Goal: Information Seeking & Learning: Learn about a topic

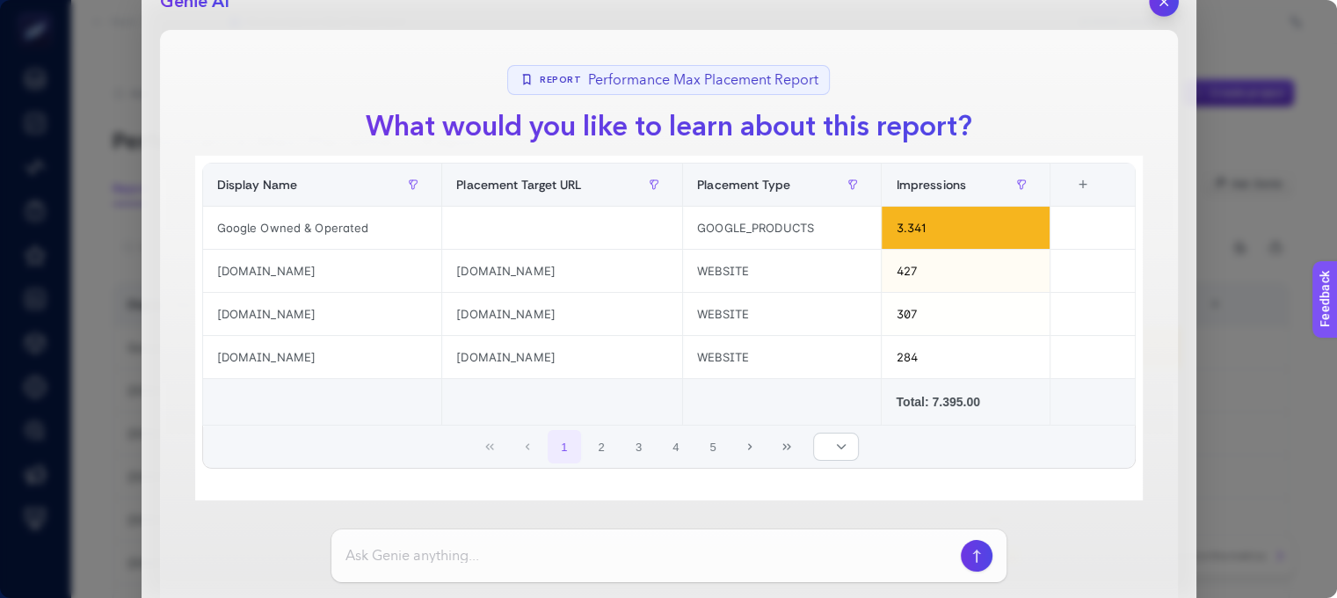
click at [1158, 5] on icon "button" at bounding box center [1163, 2] width 15 height 15
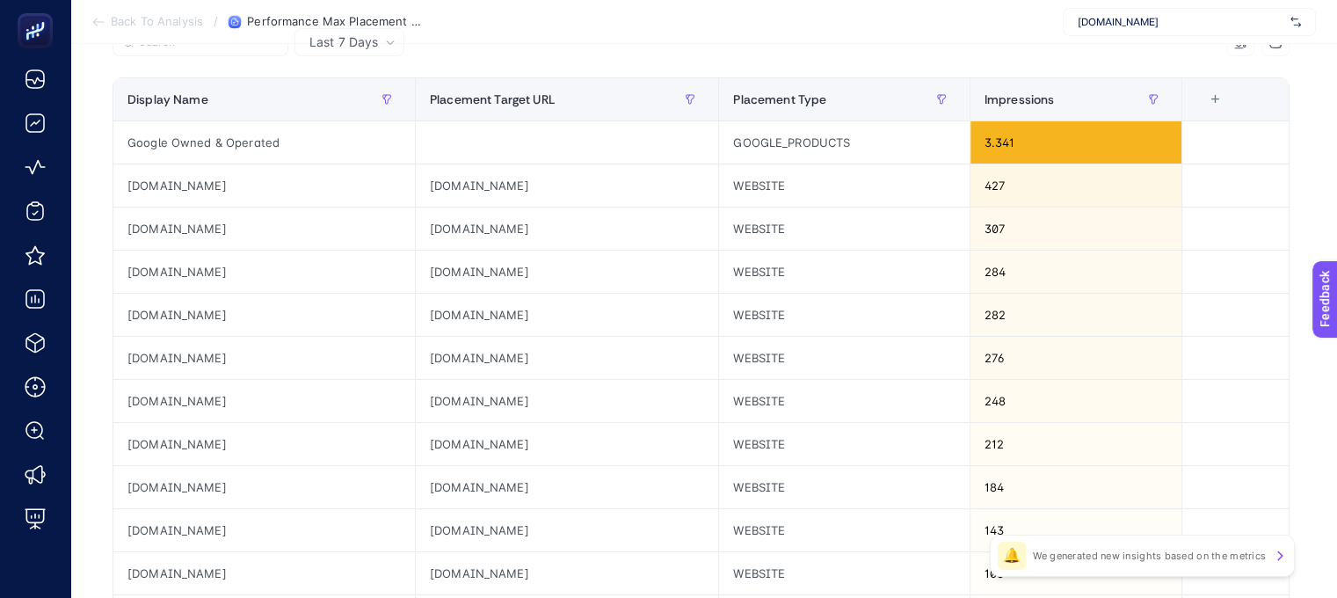
scroll to position [88, 0]
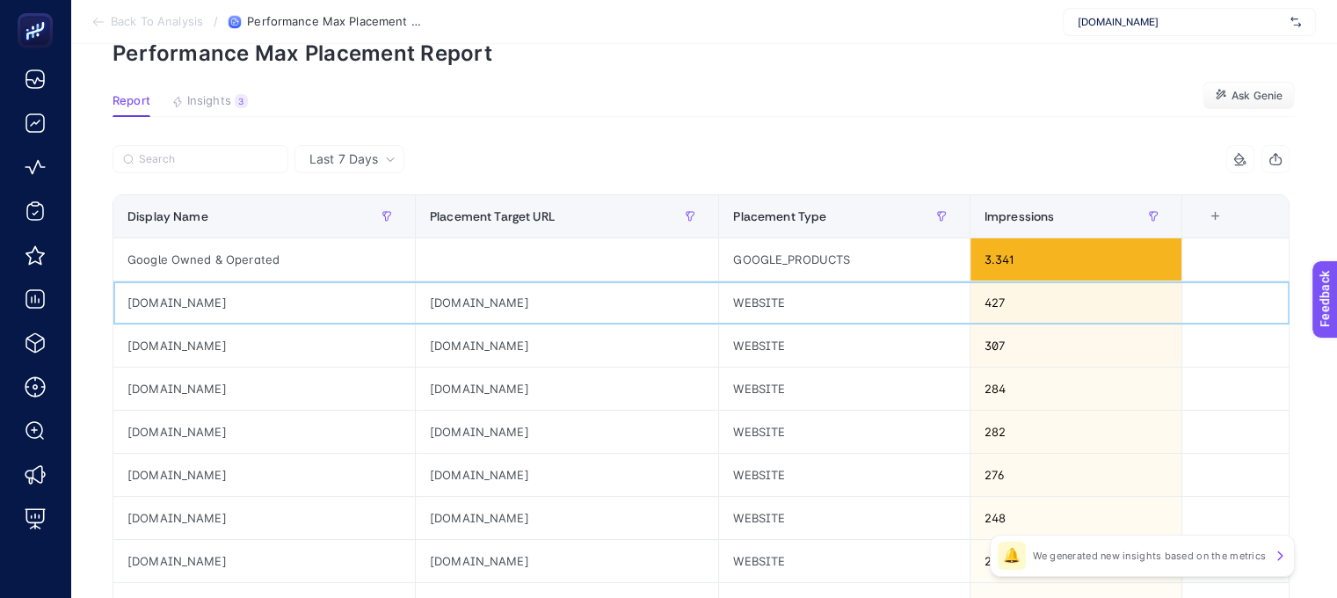
click at [450, 296] on div "[DOMAIN_NAME]" at bounding box center [567, 302] width 302 height 42
click at [498, 296] on div "[DOMAIN_NAME]" at bounding box center [567, 302] width 302 height 42
click at [214, 99] on span "Insights" at bounding box center [209, 101] width 44 height 14
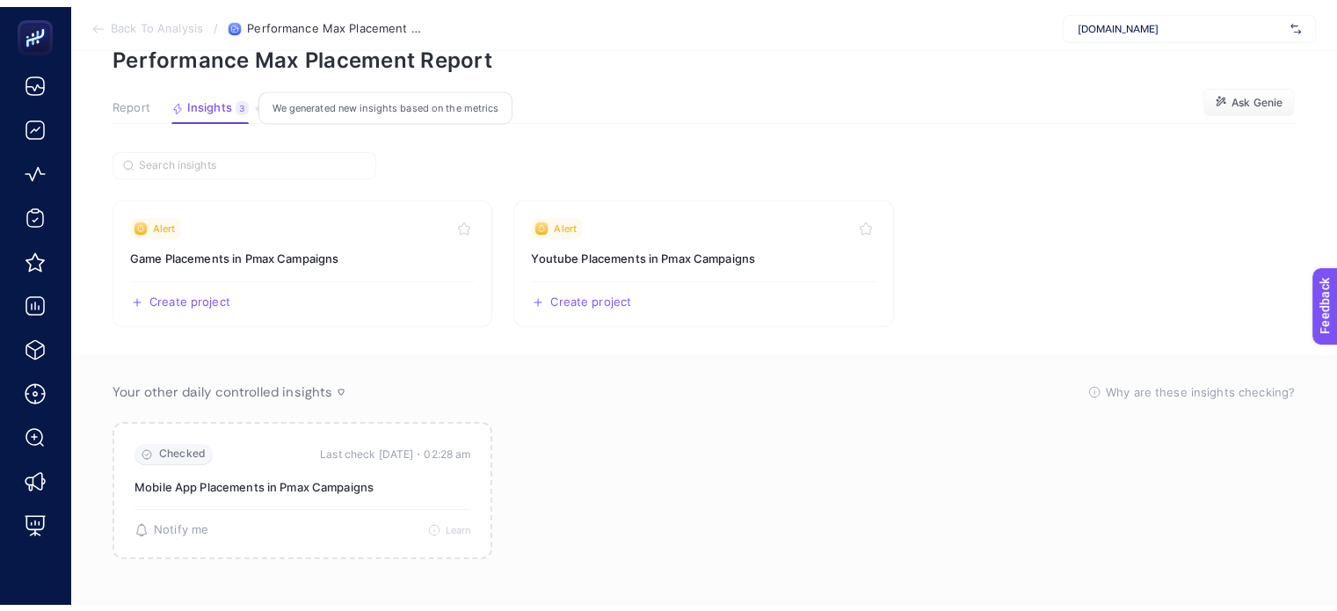
scroll to position [84, 0]
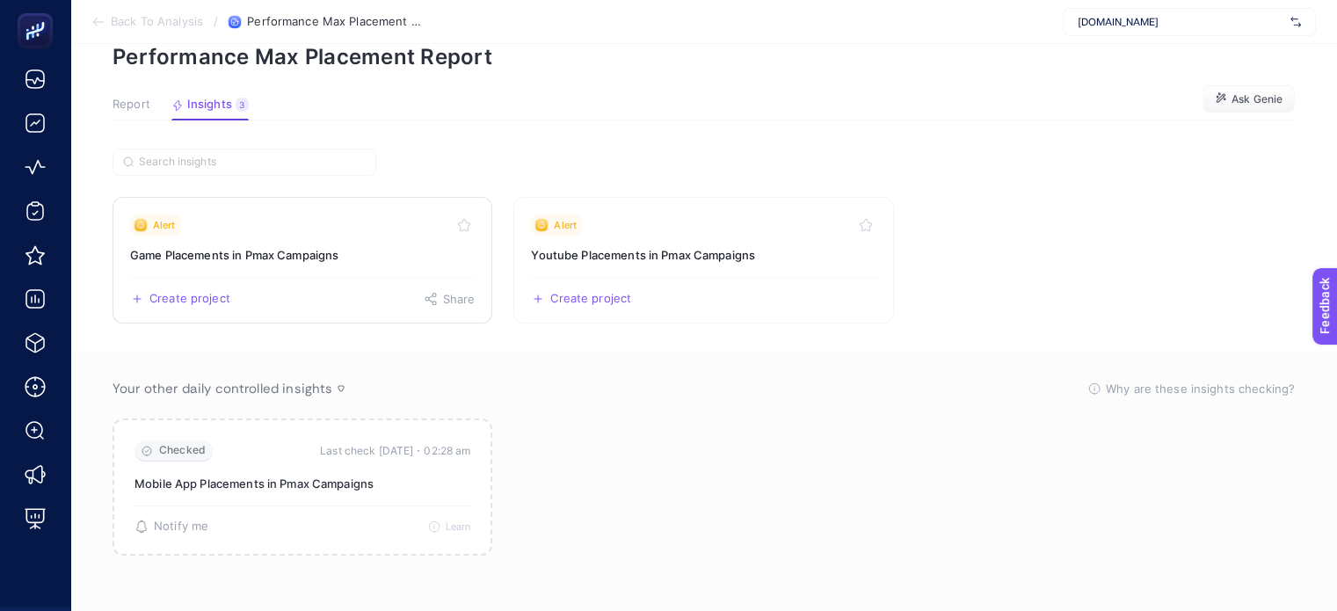
click at [294, 255] on h3 "Game Placements in Pmax Campaigns" at bounding box center [302, 255] width 345 height 18
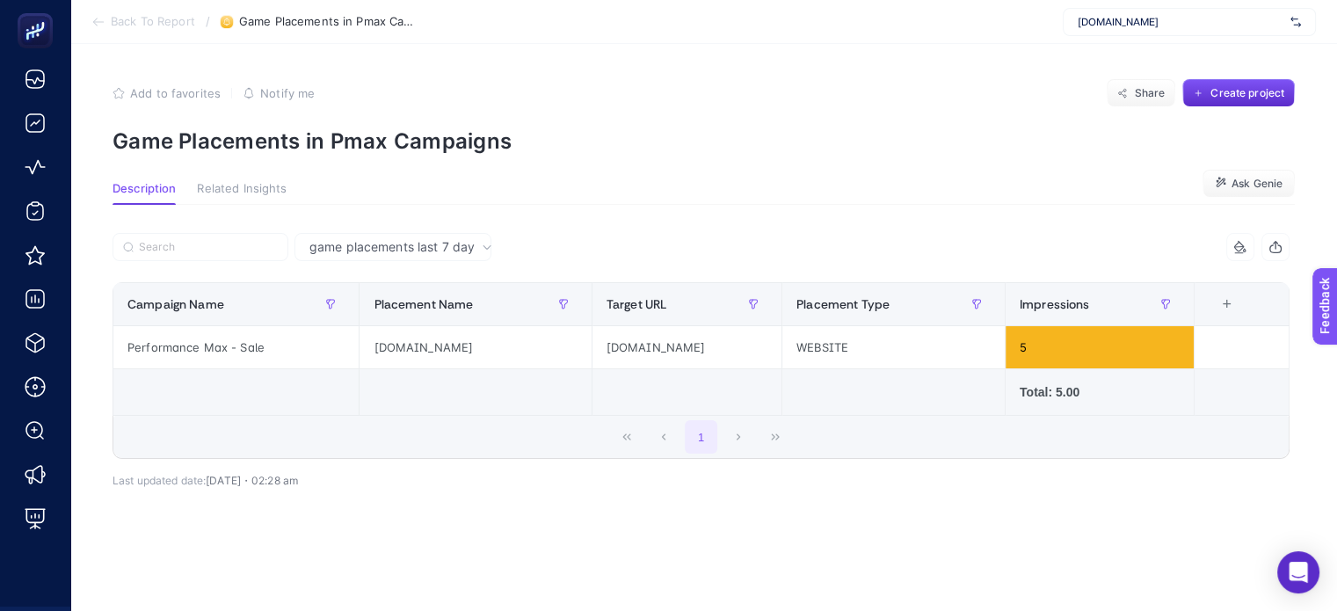
scroll to position [14, 0]
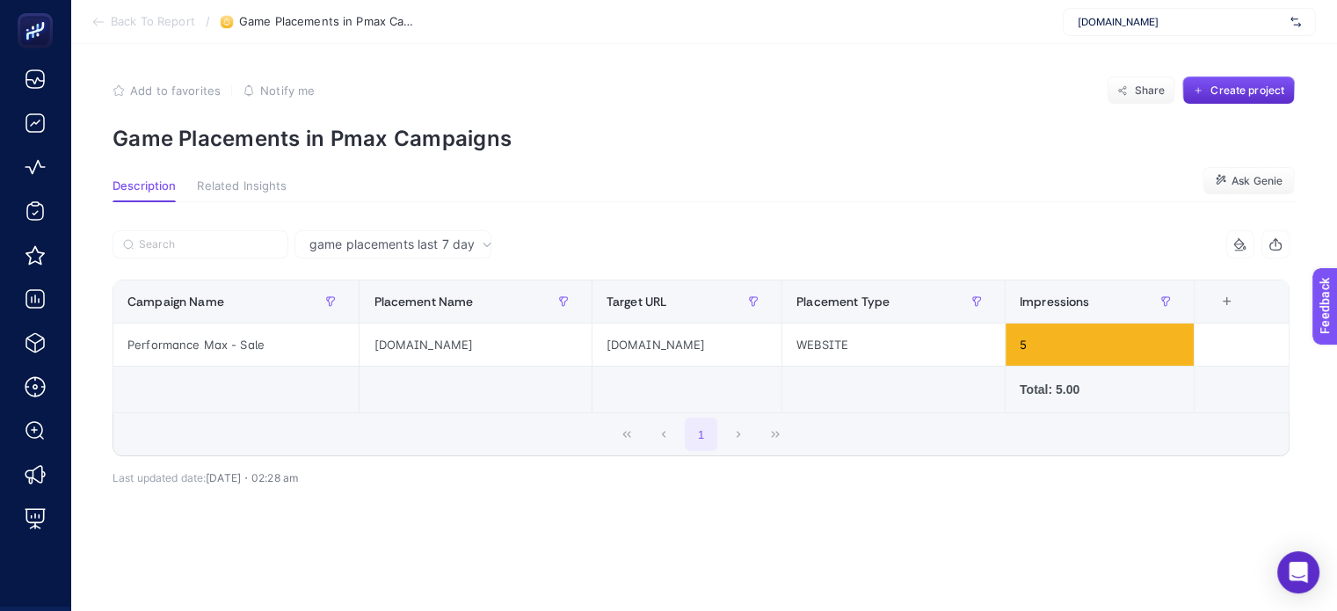
click at [233, 179] on span "Related Insights" at bounding box center [242, 186] width 90 height 14
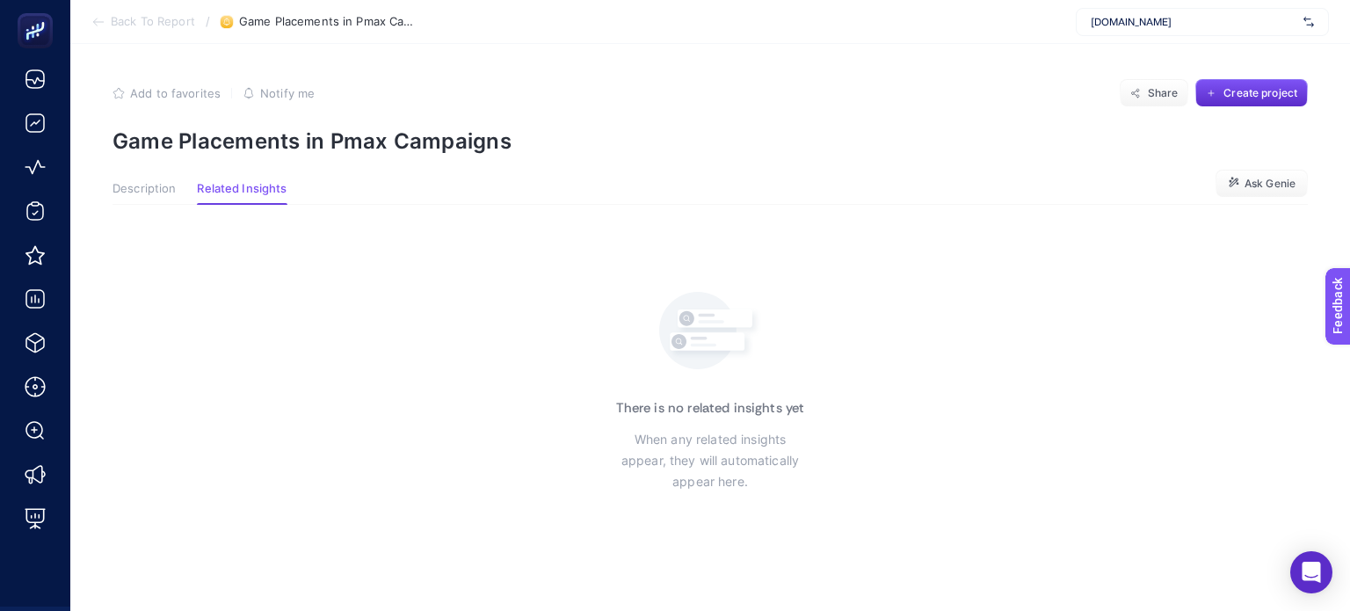
click at [105, 191] on article "Add to favorites false Notify me Share Create project Game Placements in Pmax C…" at bounding box center [710, 327] width 1280 height 567
click at [141, 186] on span "Description" at bounding box center [144, 189] width 63 height 14
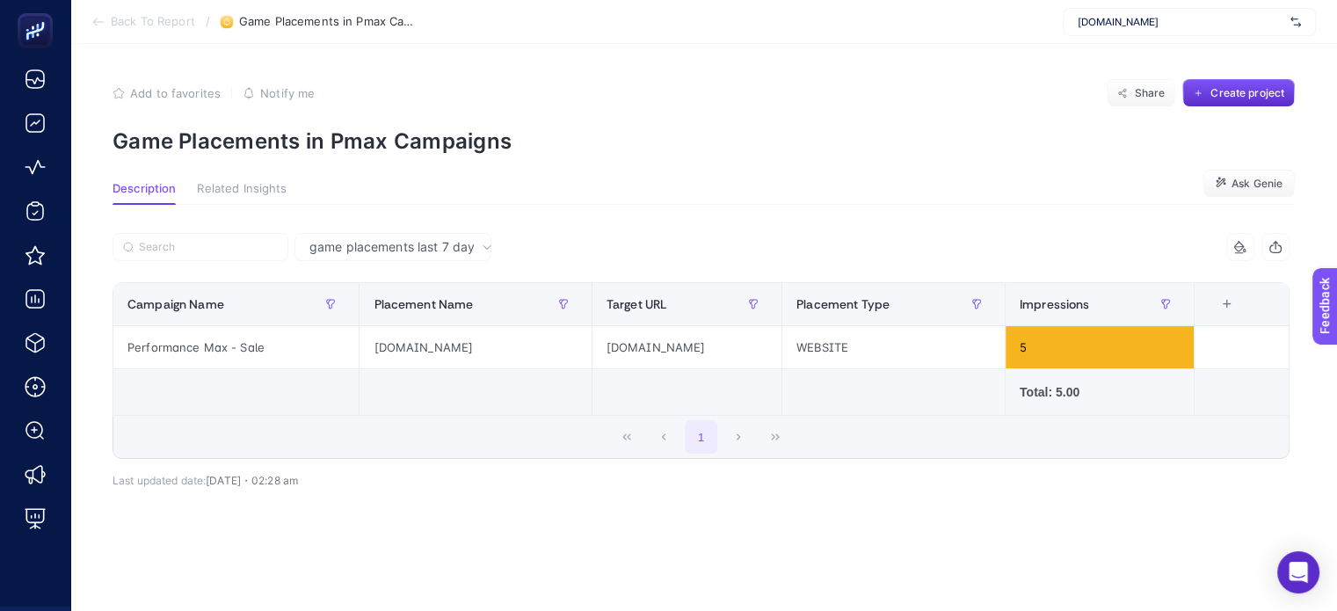
click at [454, 473] on div "Impressions Campaign Name Placement Name Target URL Placement Type Impressions …" at bounding box center [701, 374] width 1177 height 226
